Goal: Information Seeking & Learning: Learn about a topic

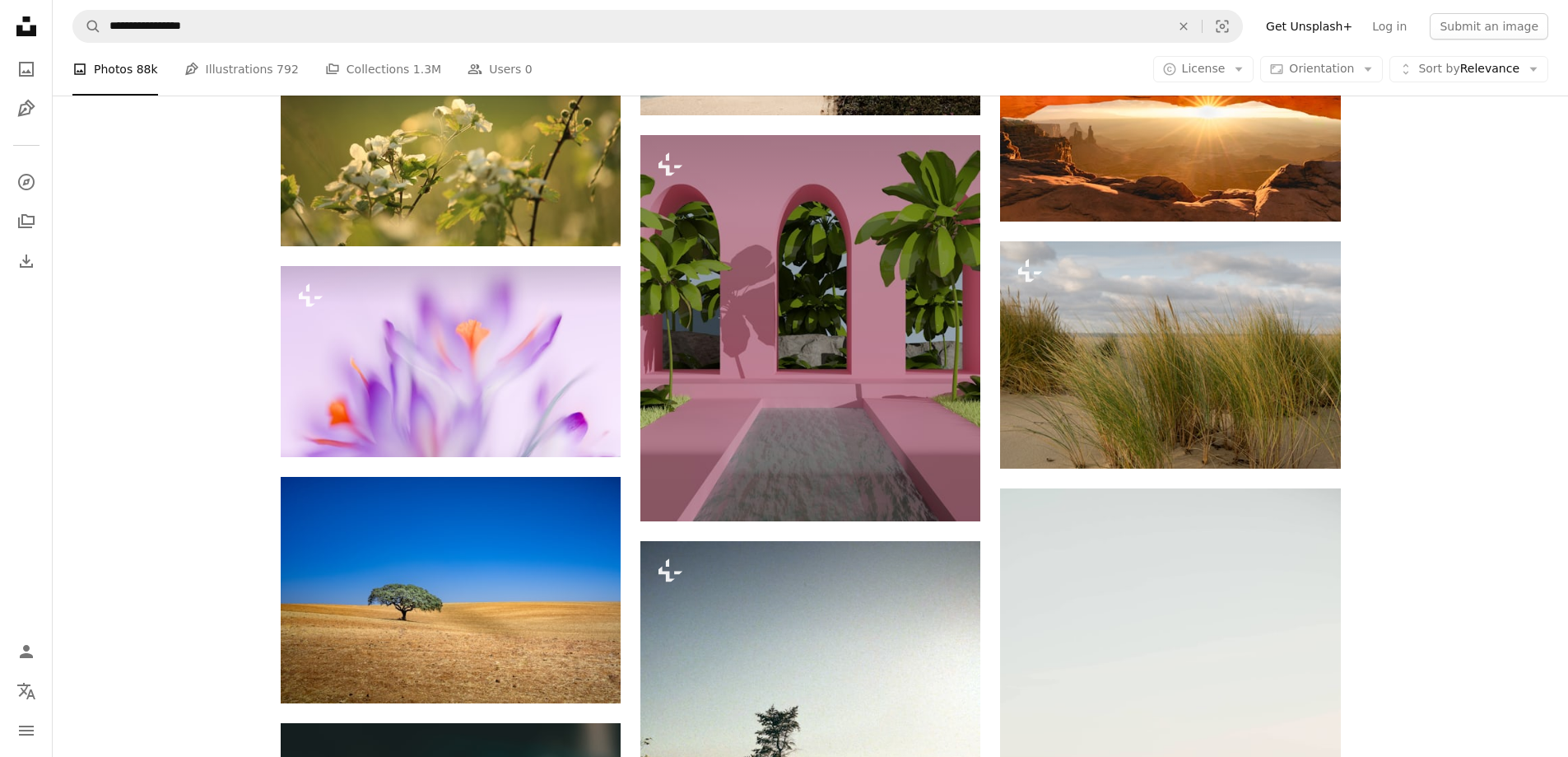
scroll to position [18939, 0]
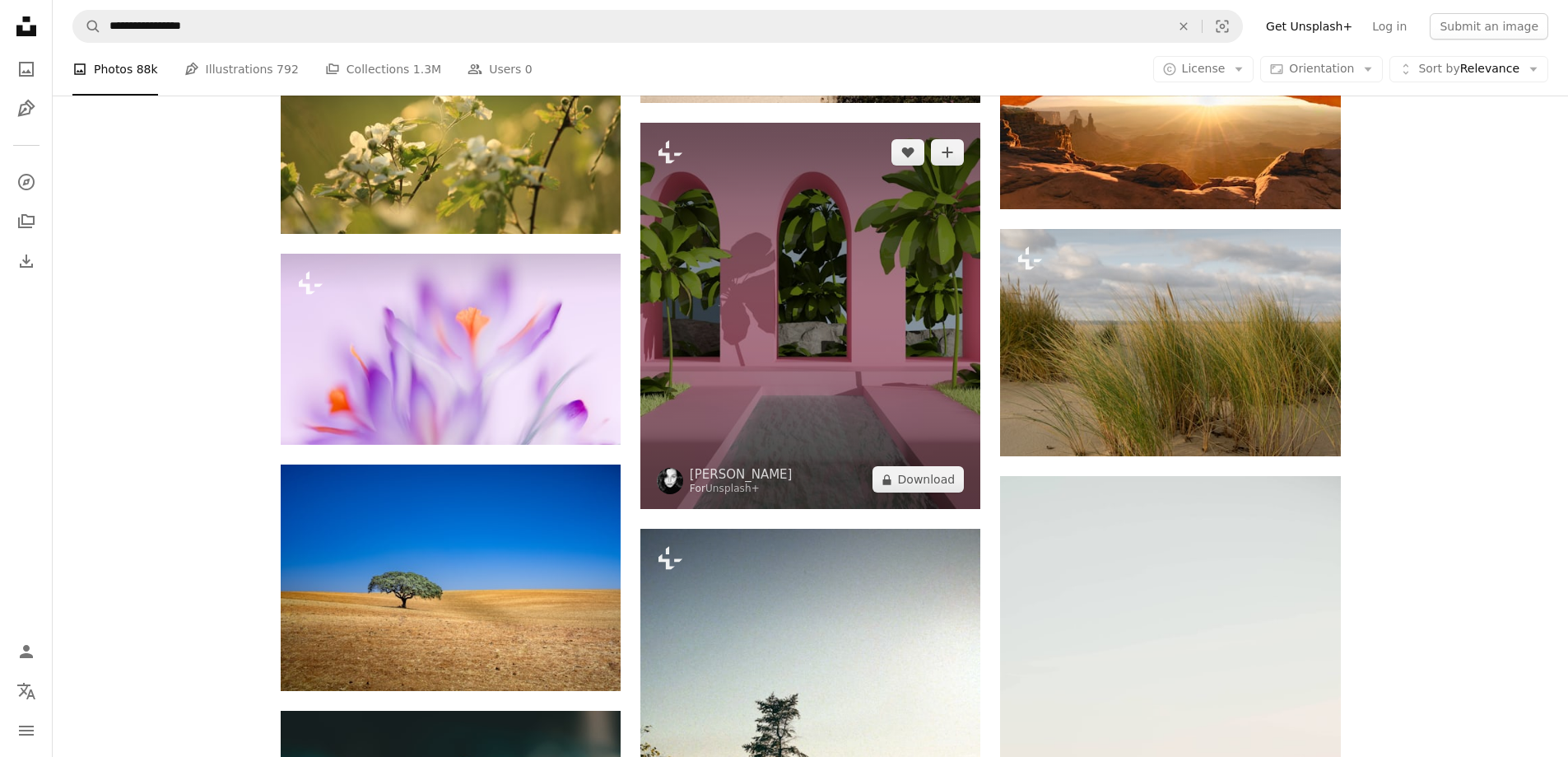
scroll to position [19021, 0]
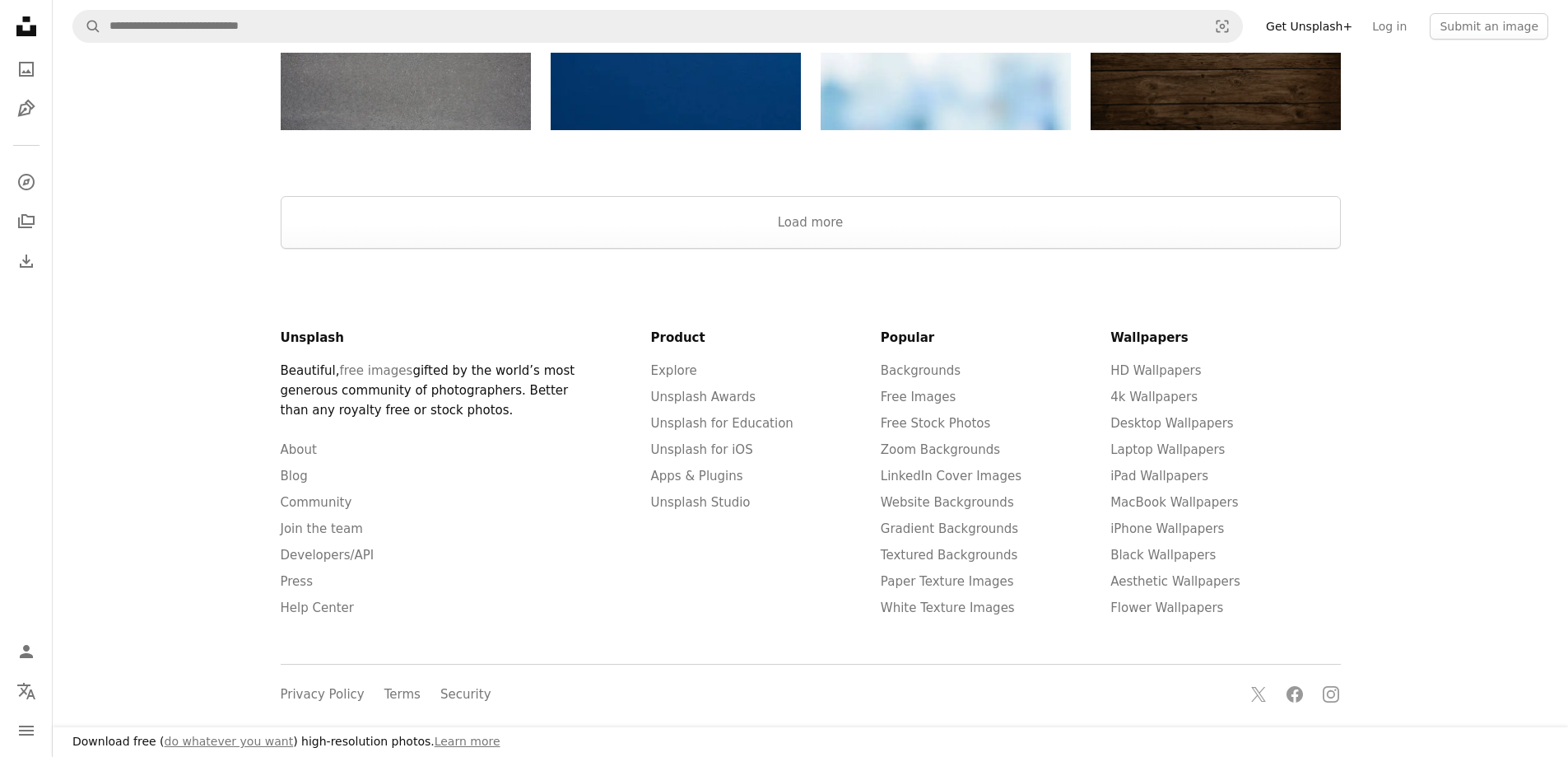
scroll to position [247, 0]
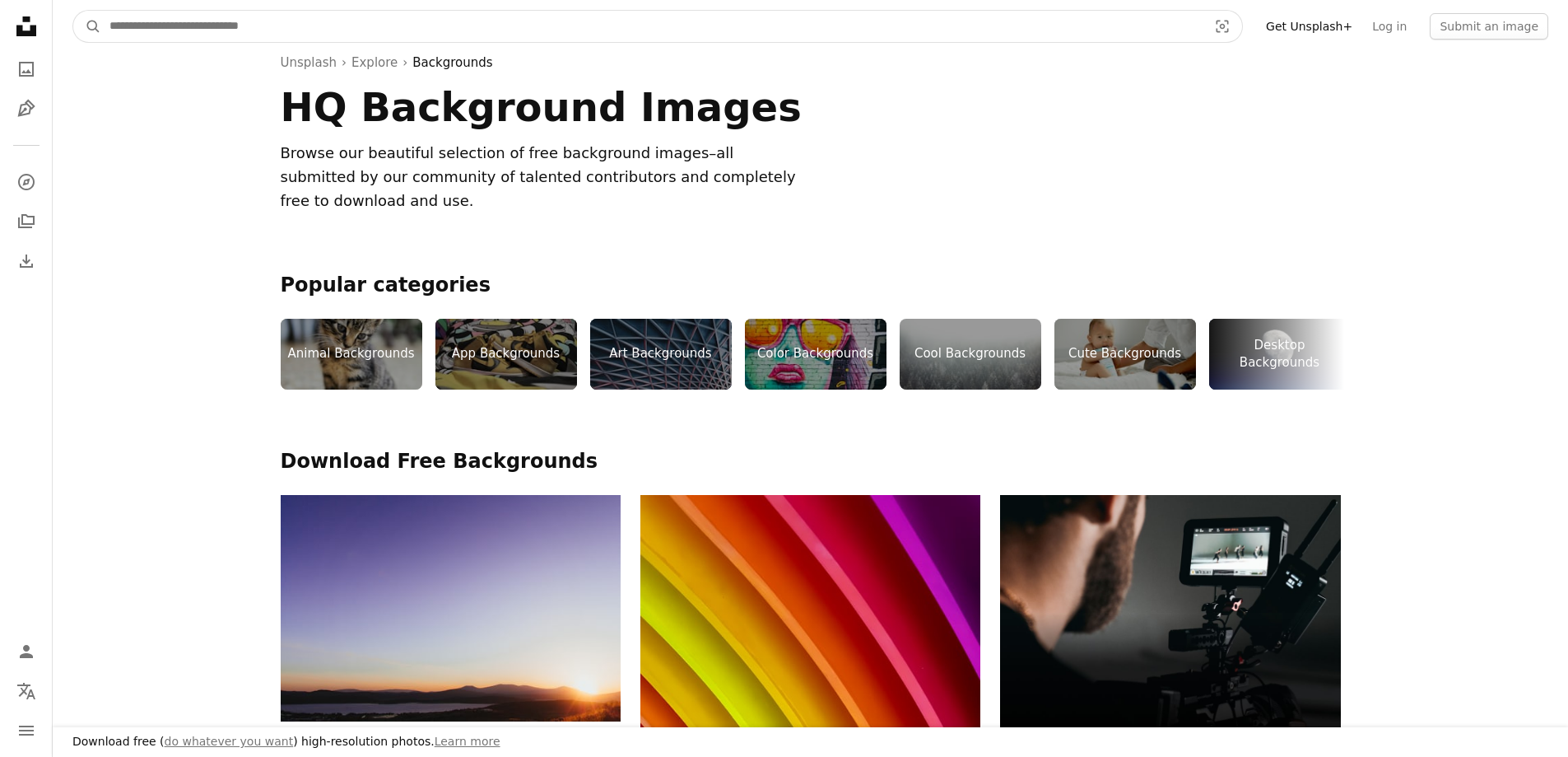
click at [375, 33] on input "Find visuals sitewide" at bounding box center [652, 27] width 1101 height 32
type input "**********"
click at [73, 11] on button "A magnifying glass" at bounding box center [87, 27] width 28 height 32
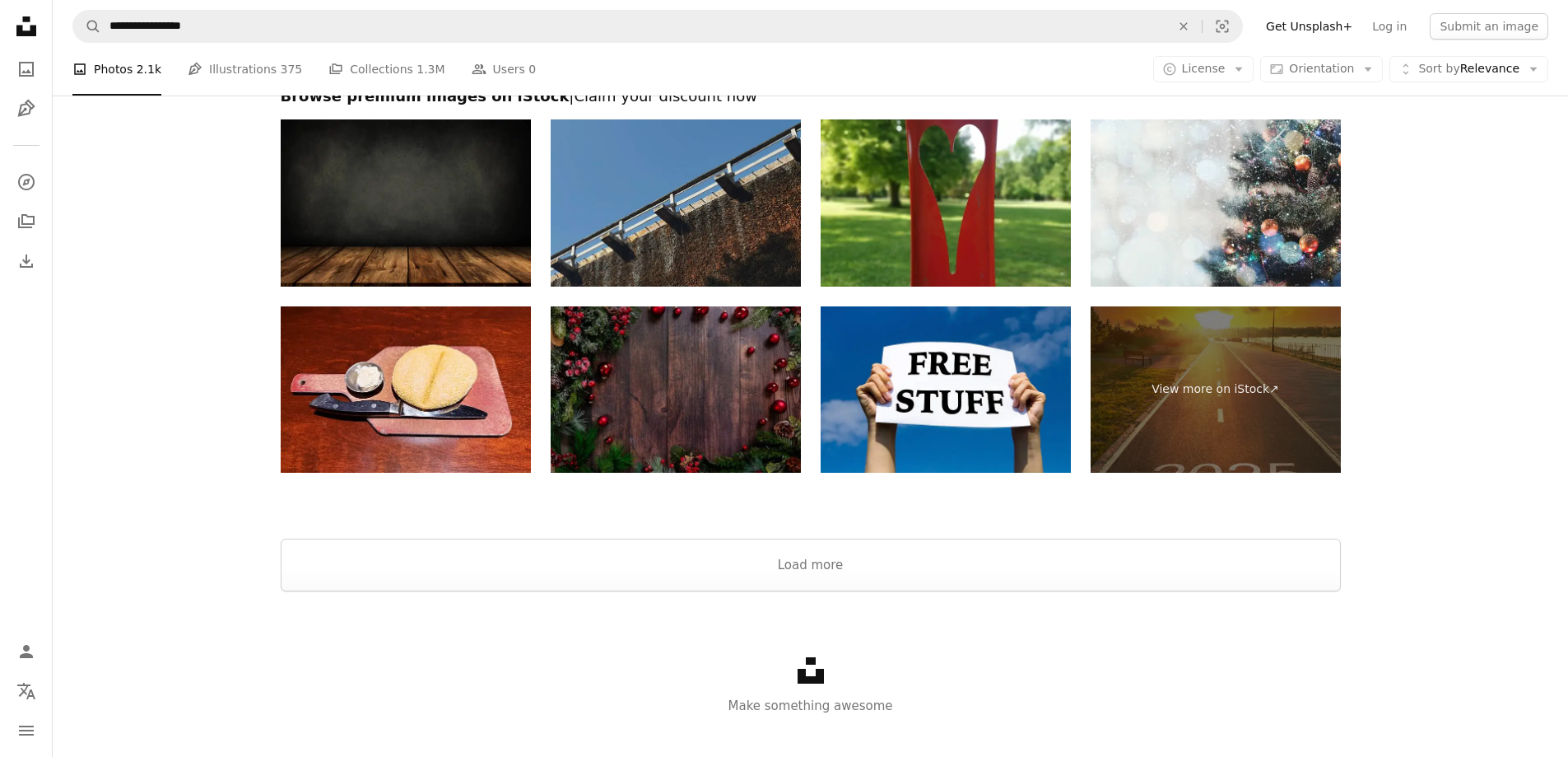
scroll to position [2949, 0]
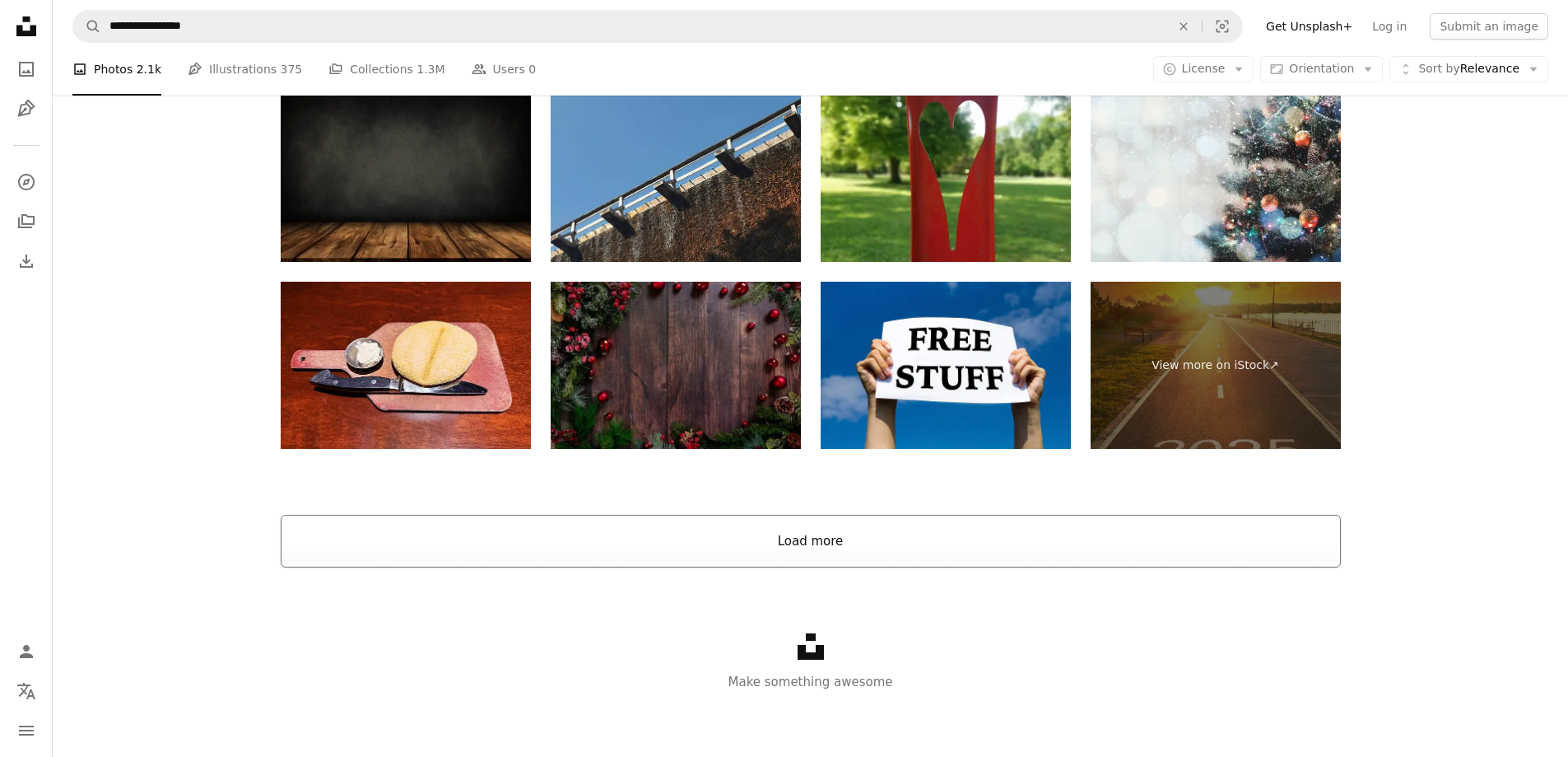
click at [840, 541] on button "Load more" at bounding box center [810, 541] width 1060 height 53
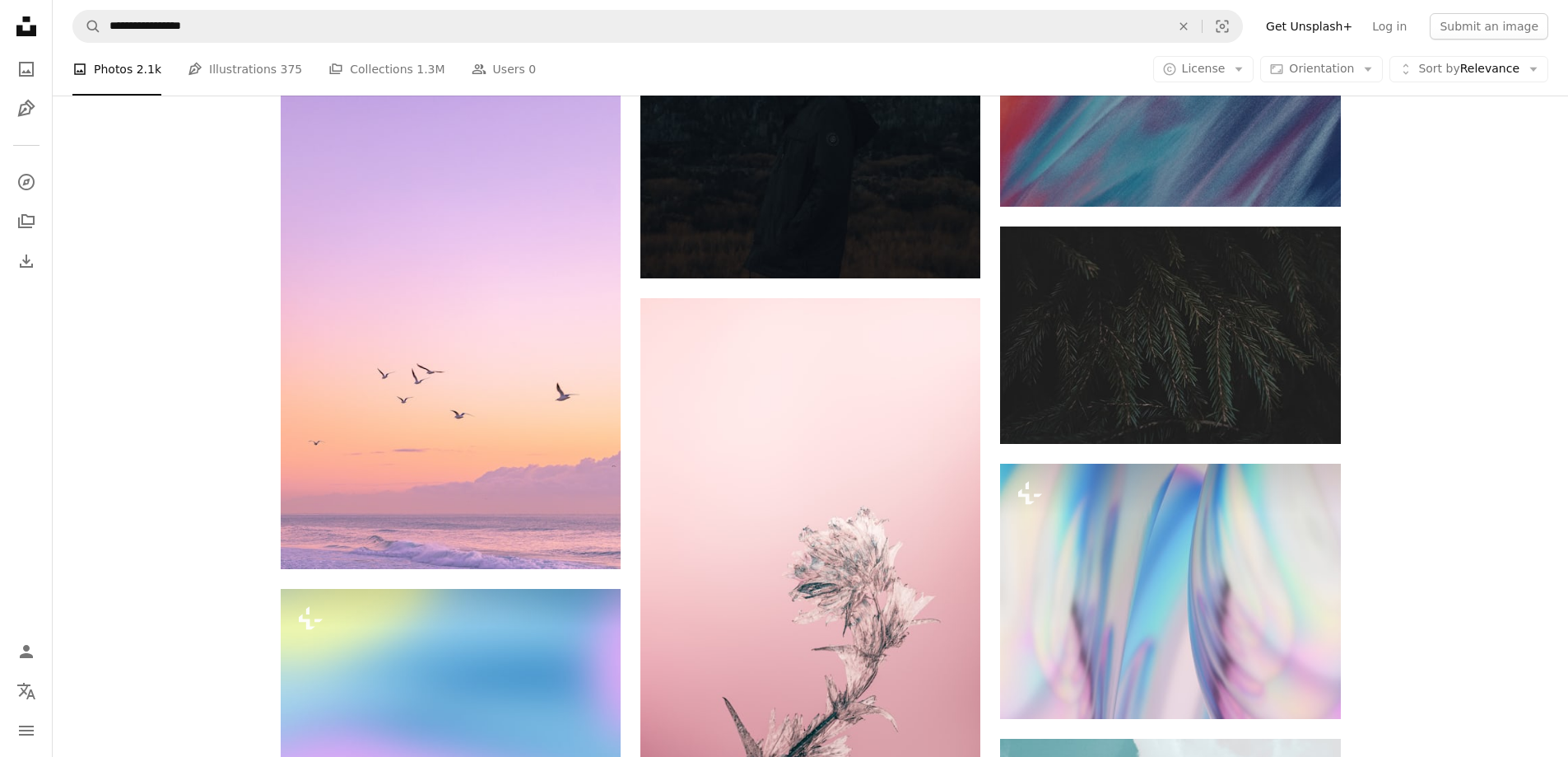
scroll to position [25923, 0]
